Goal: Task Accomplishment & Management: Manage account settings

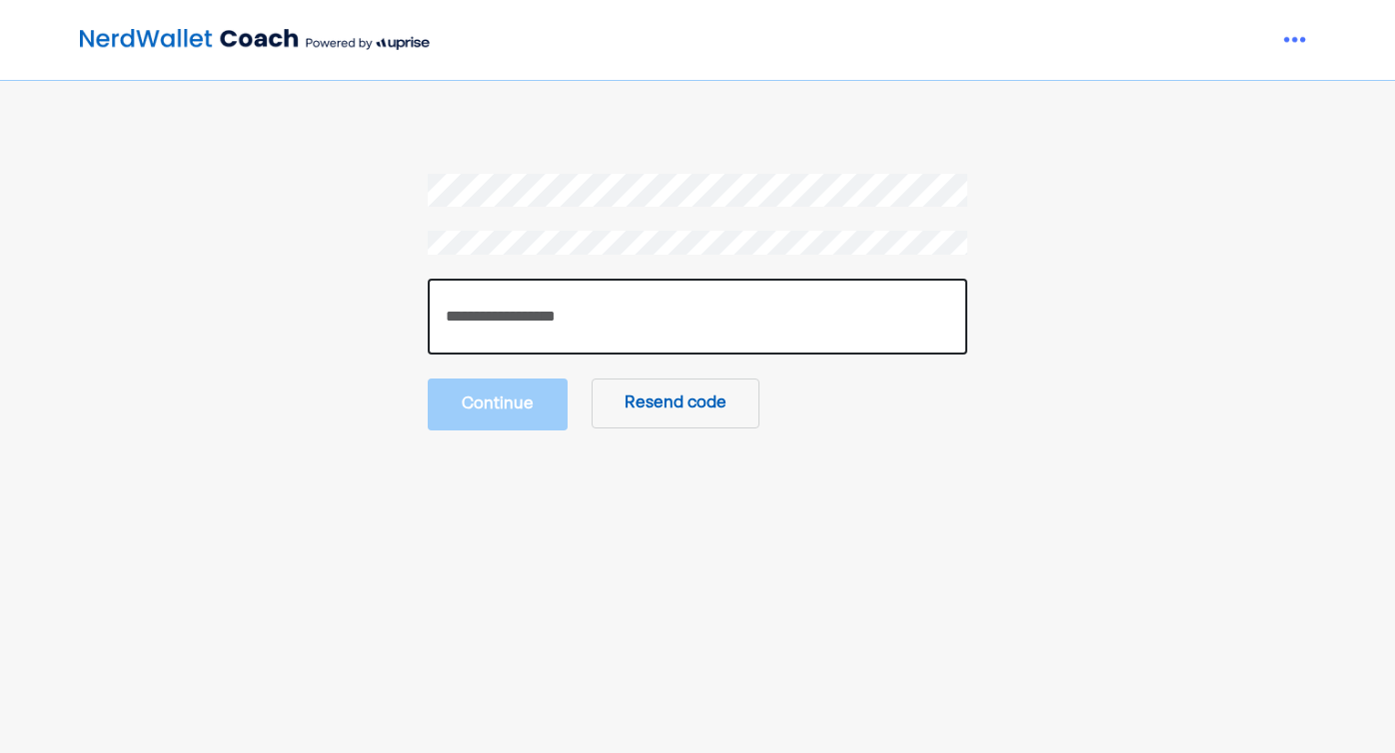
click at [582, 310] on input "number" at bounding box center [697, 317] width 539 height 76
paste input "******"
type input "******"
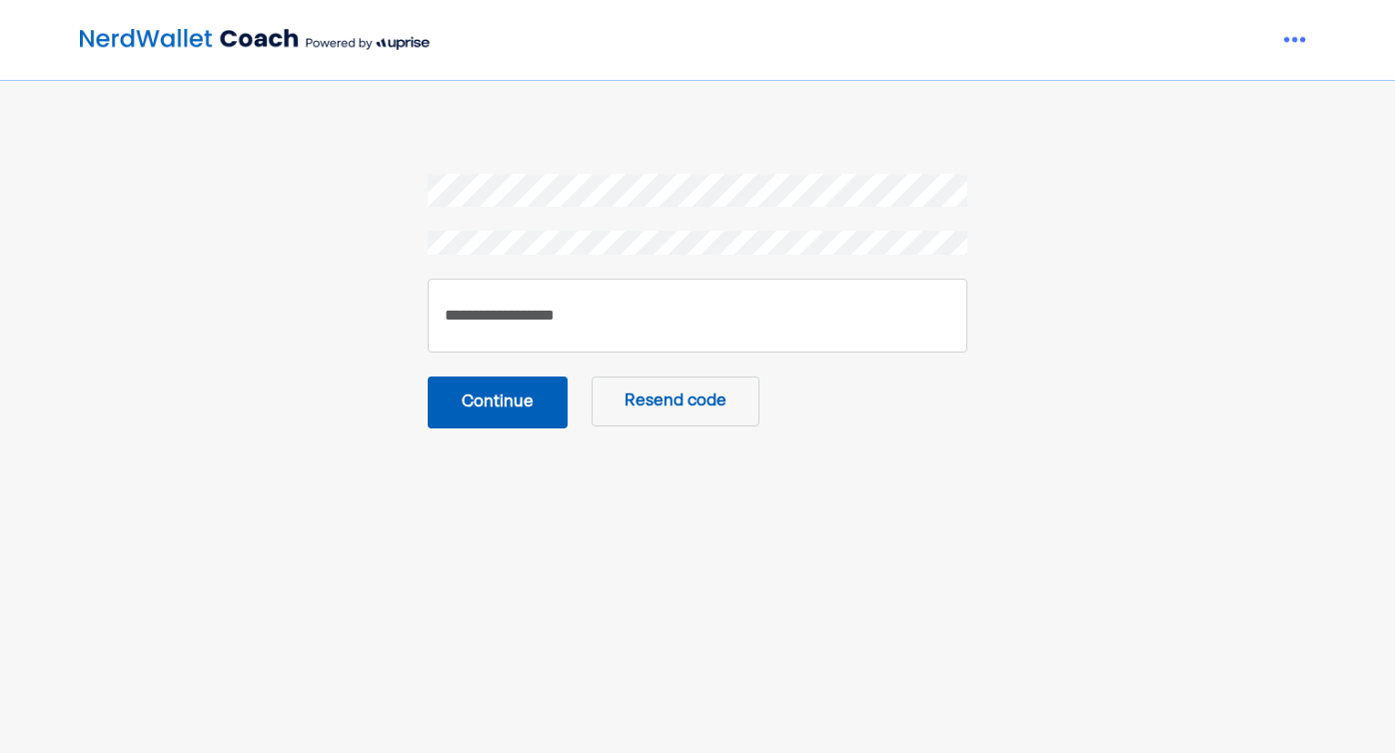
click at [514, 414] on button "Continue" at bounding box center [498, 403] width 140 height 52
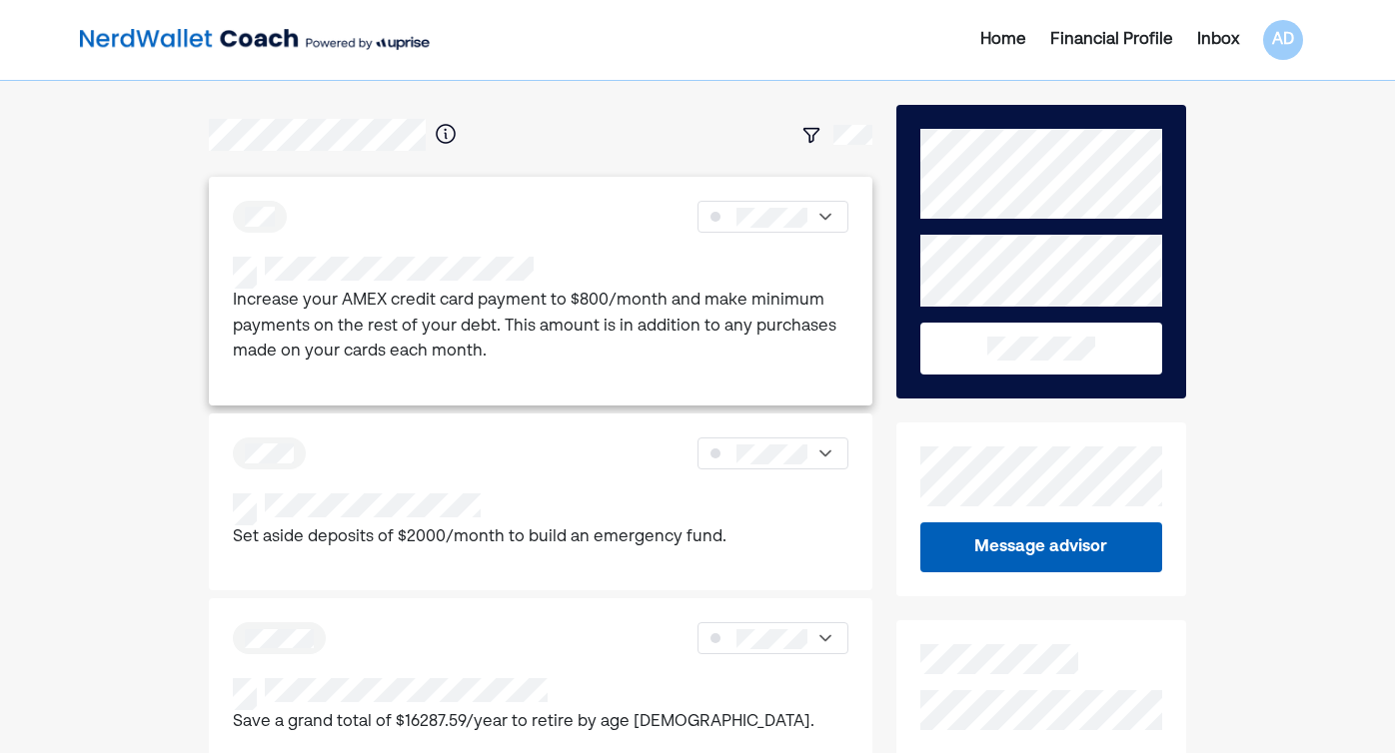
scroll to position [2, 0]
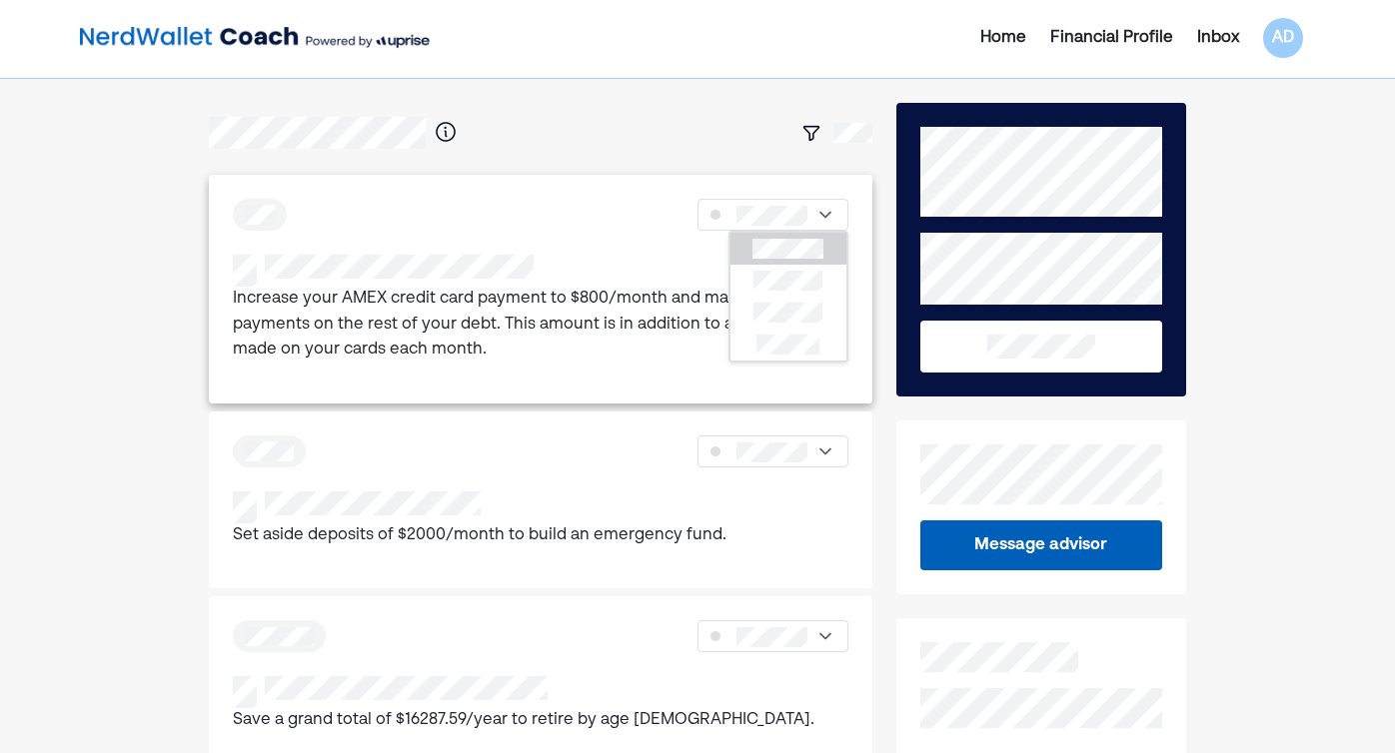
click at [632, 300] on p "Increase your AMEX credit card payment to $800/month and make minimum payments …" at bounding box center [540, 325] width 614 height 77
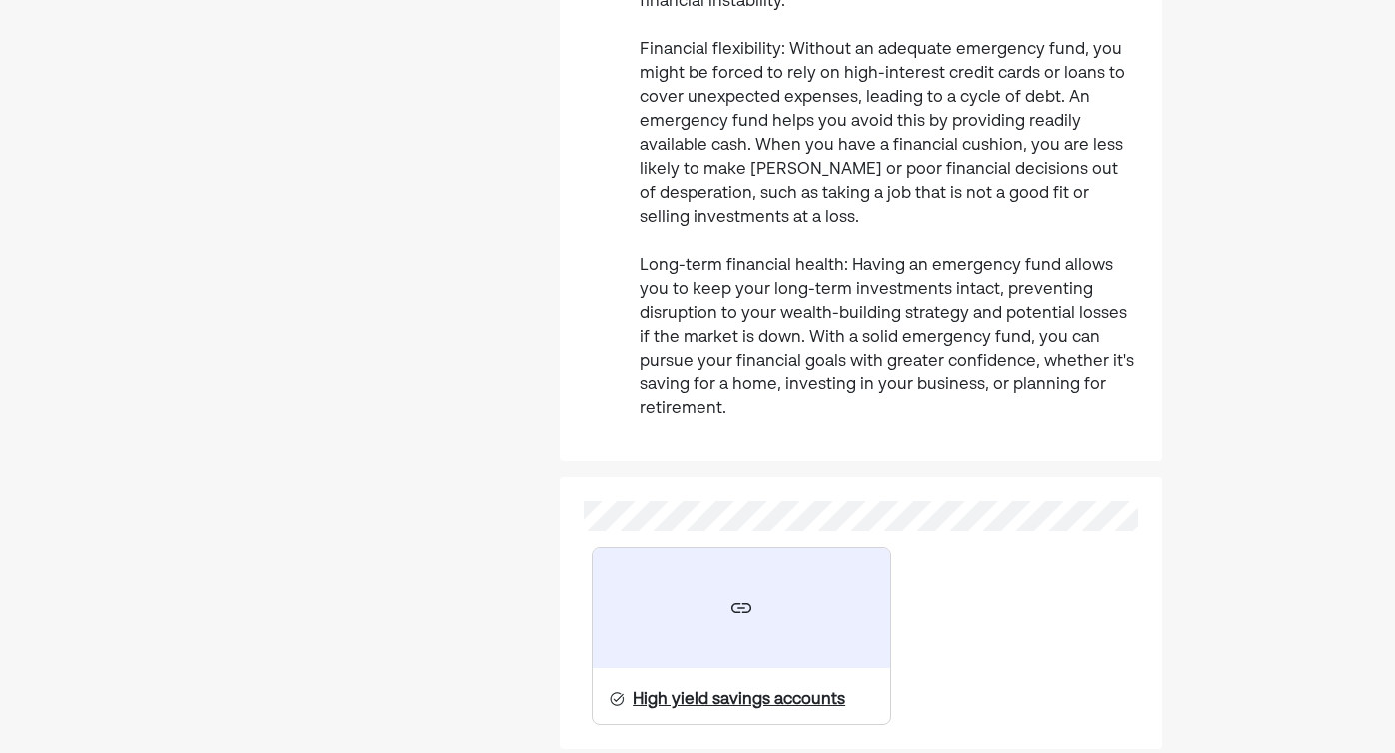
scroll to position [1092, 0]
click at [703, 553] on div at bounding box center [741, 610] width 298 height 120
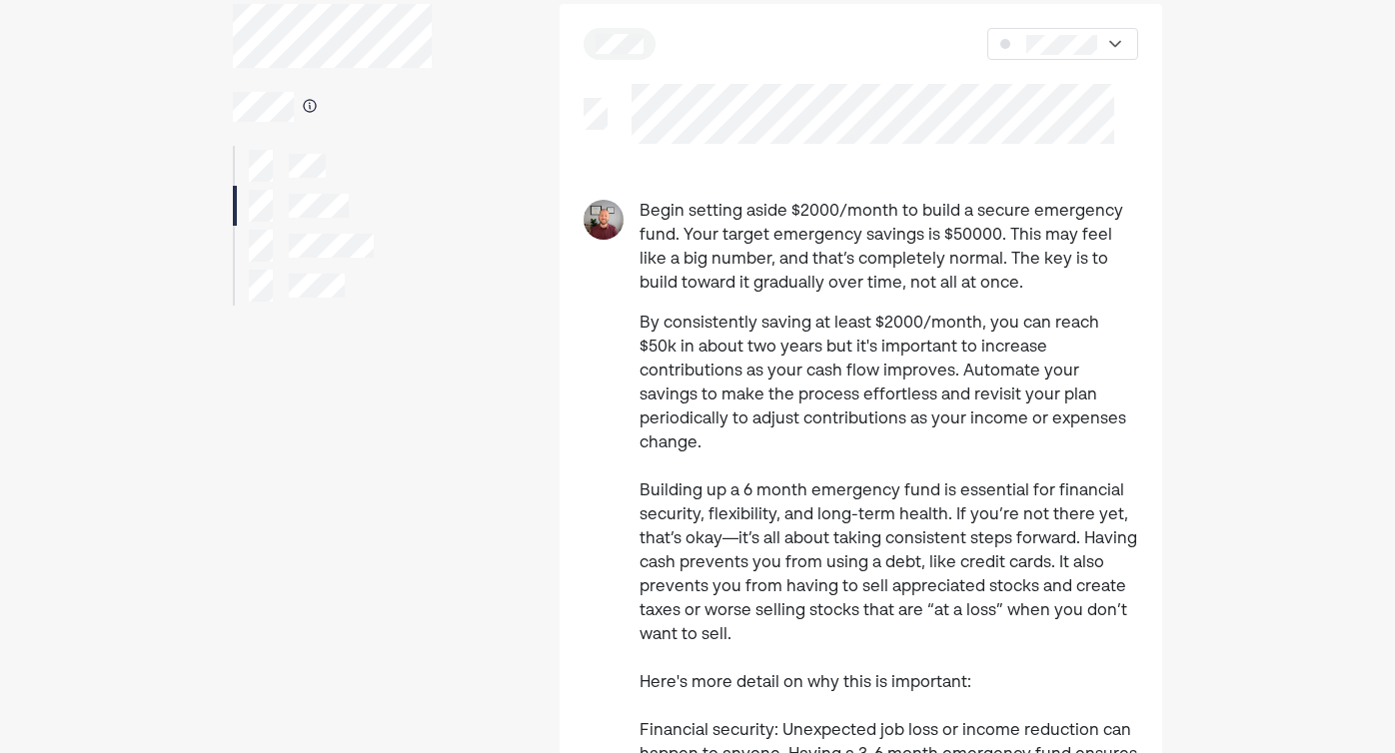
scroll to position [0, 0]
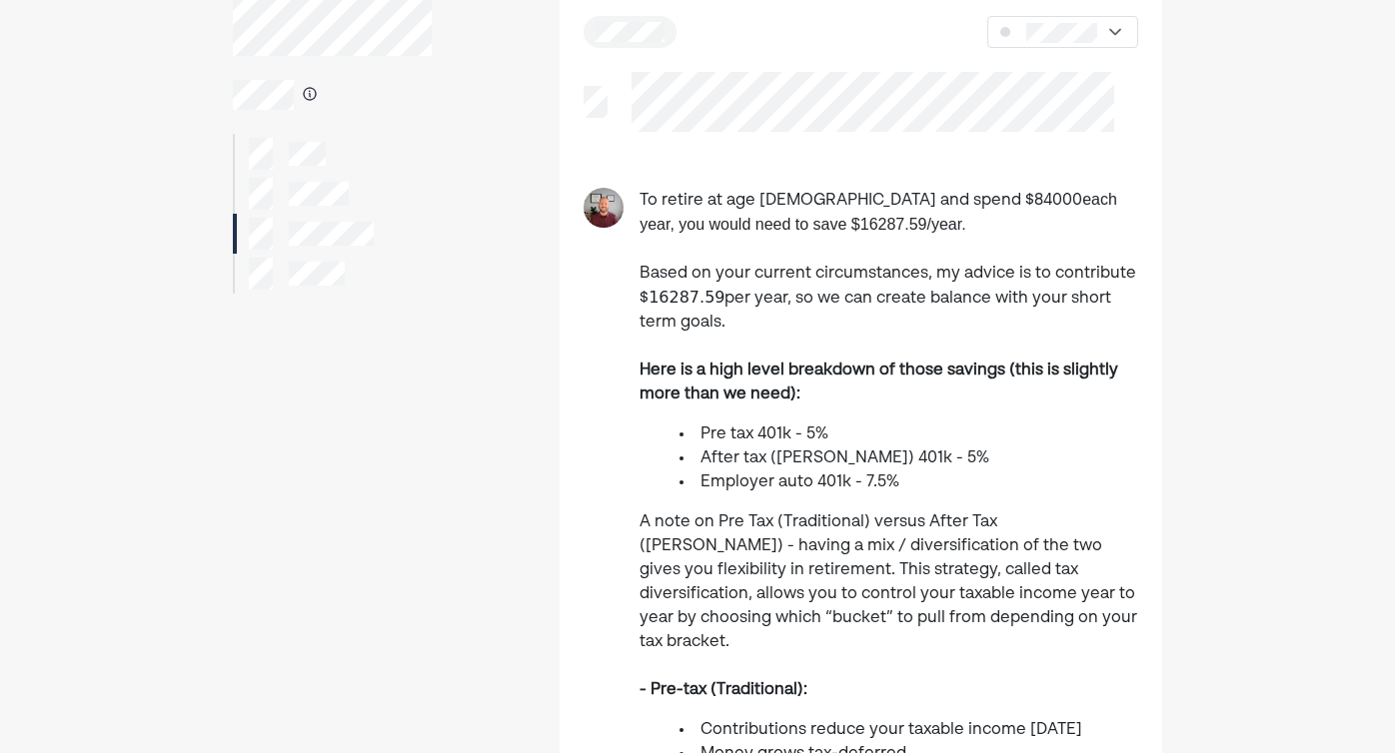
scroll to position [94, 0]
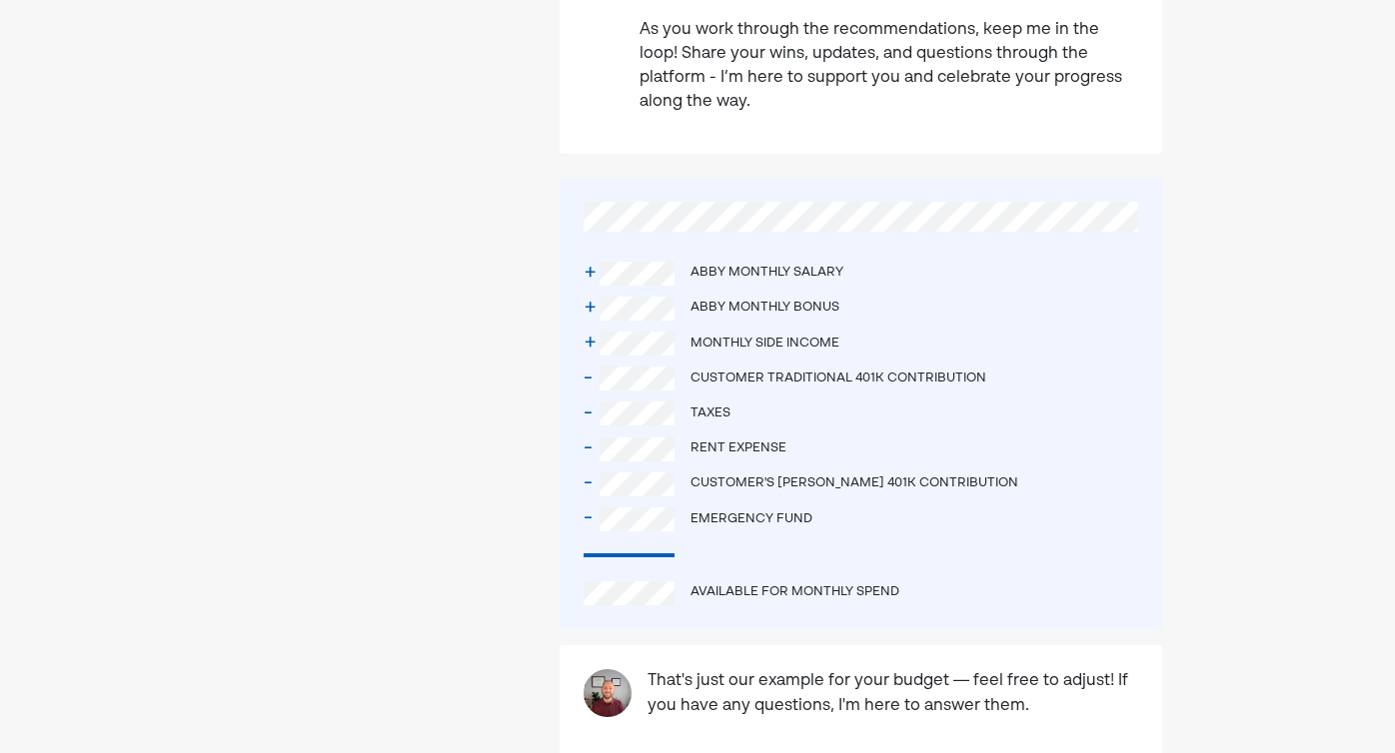
scroll to position [1237, 0]
